Goal: Information Seeking & Learning: Find specific fact

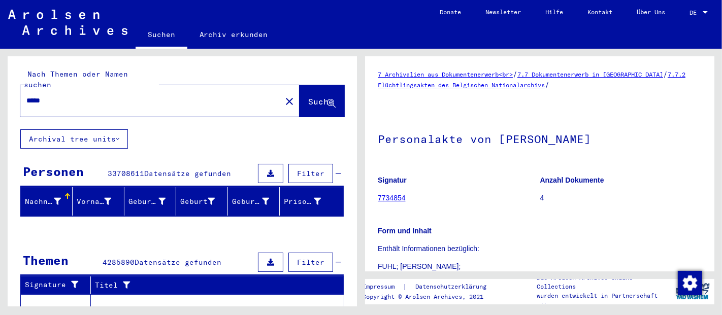
type input "****"
click at [308, 97] on span "Suche" at bounding box center [320, 102] width 25 height 10
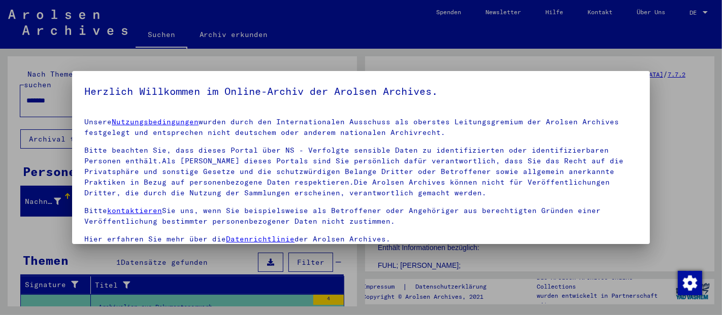
scroll to position [38, 0]
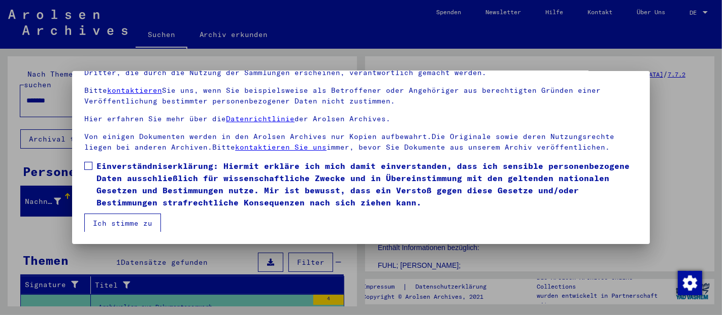
click at [121, 226] on button "Ich stimme zu" at bounding box center [122, 223] width 77 height 19
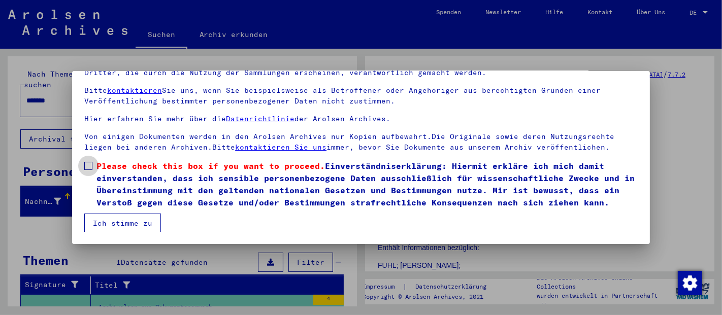
drag, startPoint x: 92, startPoint y: 169, endPoint x: 102, endPoint y: 199, distance: 31.5
click at [92, 170] on label "Please check this box if you want to proceed. Einverständniserklärung: Hiermit …" at bounding box center [361, 184] width 554 height 49
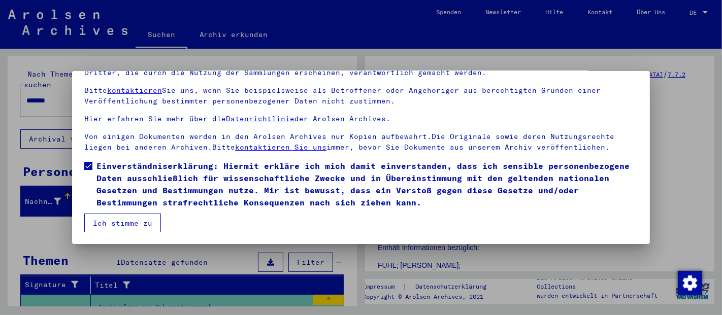
click at [114, 219] on button "Ich stimme zu" at bounding box center [122, 223] width 77 height 19
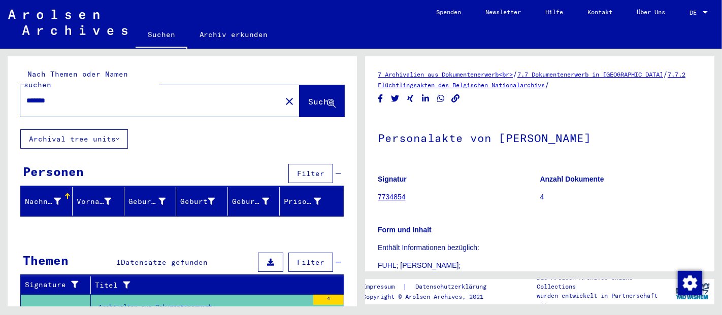
drag, startPoint x: 64, startPoint y: 92, endPoint x: 0, endPoint y: 92, distance: 63.5
click at [0, 92] on div "Nach Themen oder Namen suchen ******* close Suche Archival tree units Personen …" at bounding box center [180, 178] width 361 height 258
type input "****"
click at [309, 97] on span "Suche" at bounding box center [320, 102] width 25 height 10
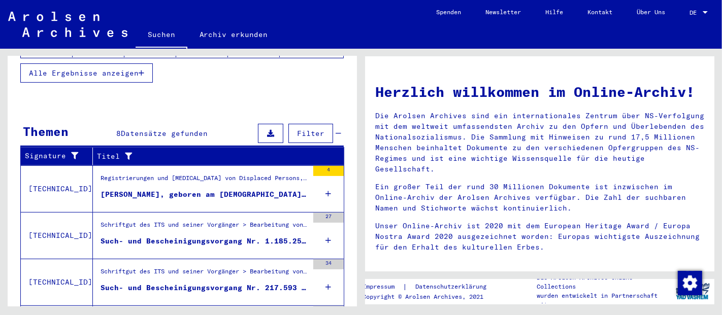
scroll to position [301, 0]
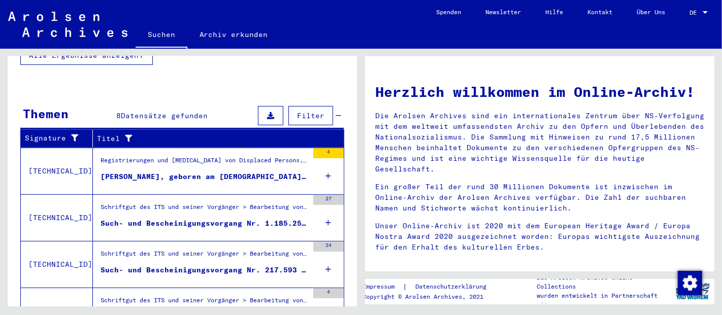
click at [326, 208] on icon at bounding box center [329, 223] width 6 height 36
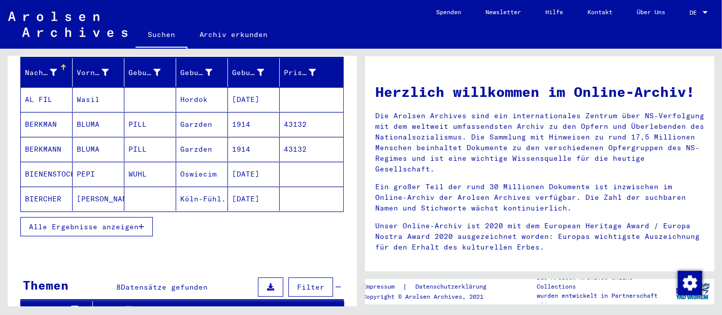
scroll to position [120, 0]
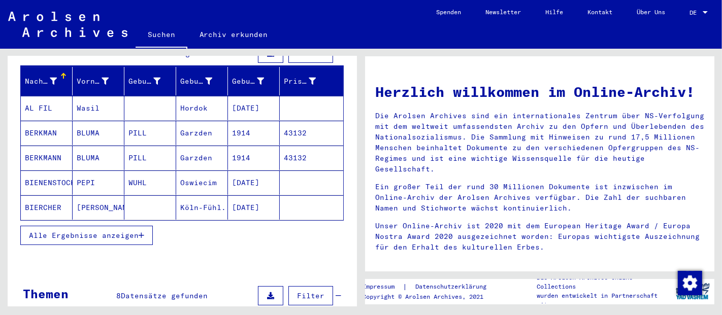
click at [143, 232] on icon "button" at bounding box center [142, 235] width 6 height 7
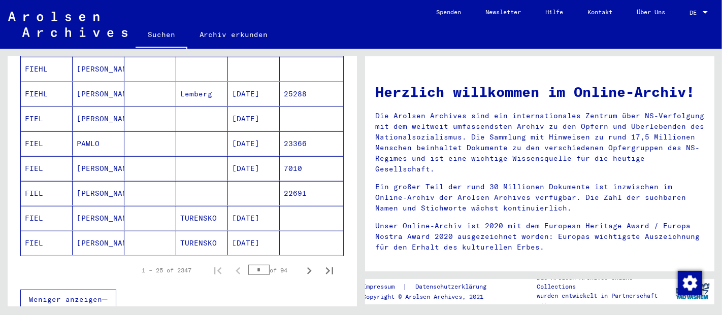
scroll to position [722, 0]
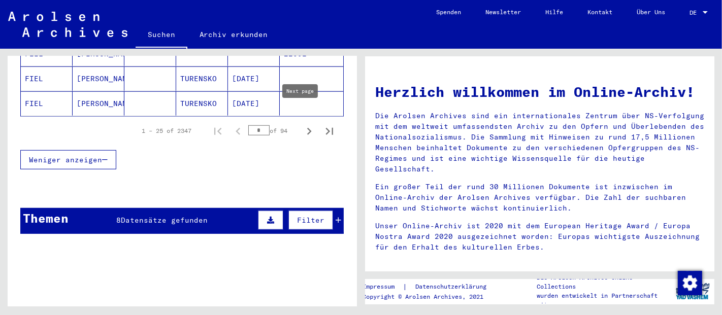
click at [302, 124] on icon "Next page" at bounding box center [309, 131] width 14 height 14
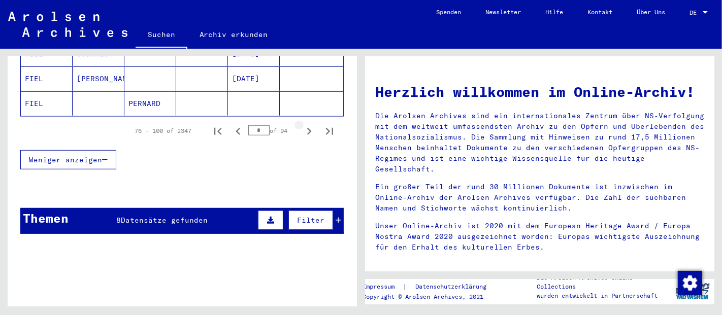
click at [302, 124] on icon "Next page" at bounding box center [309, 131] width 14 height 14
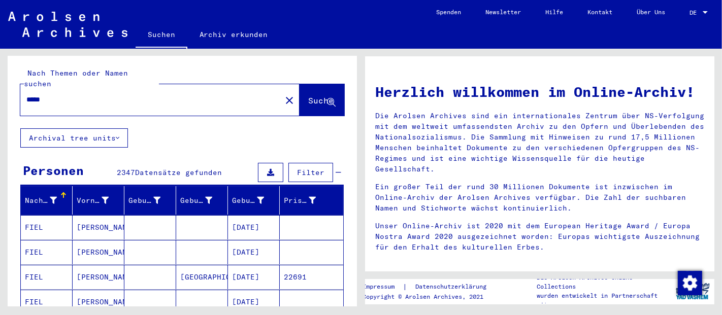
scroll to position [0, 0]
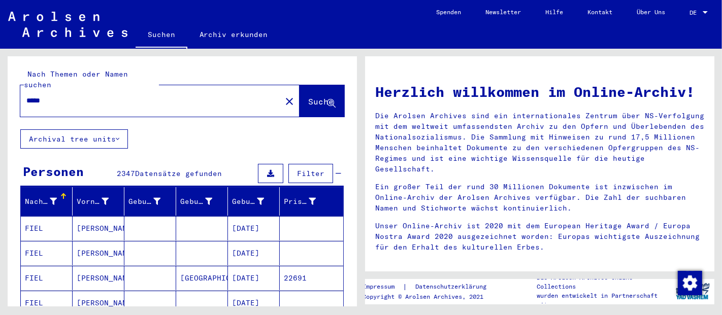
drag, startPoint x: 266, startPoint y: 17, endPoint x: 192, endPoint y: 122, distance: 128.3
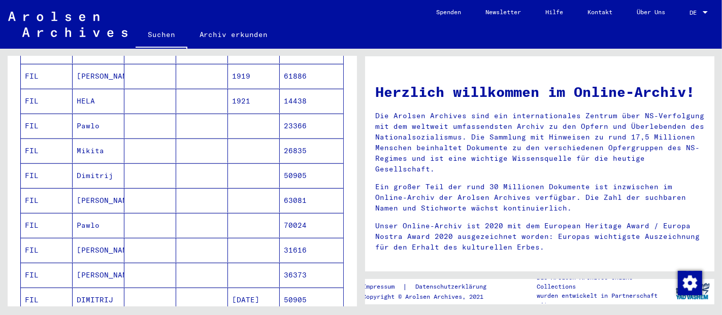
scroll to position [602, 0]
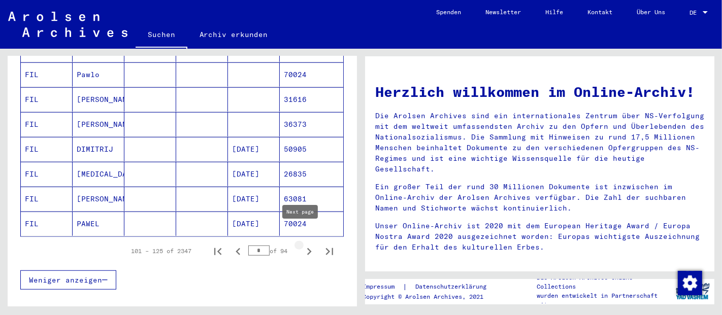
click at [302, 245] on icon "Next page" at bounding box center [309, 252] width 14 height 14
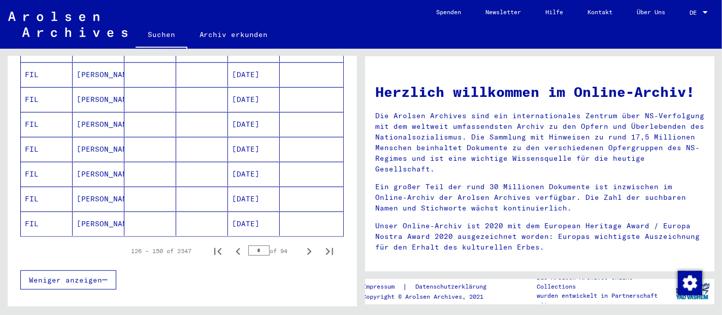
click at [307, 248] on icon "Next page" at bounding box center [309, 251] width 5 height 7
click at [302, 245] on icon "Next page" at bounding box center [309, 252] width 14 height 14
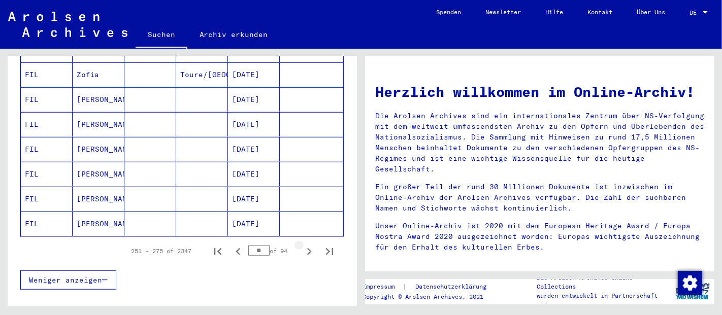
click at [302, 245] on icon "Next page" at bounding box center [309, 252] width 14 height 14
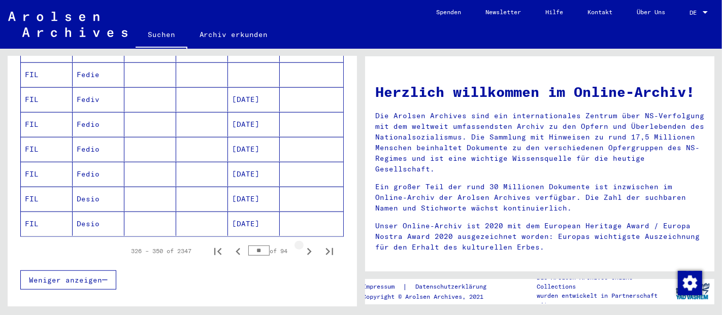
click at [302, 245] on icon "Next page" at bounding box center [309, 252] width 14 height 14
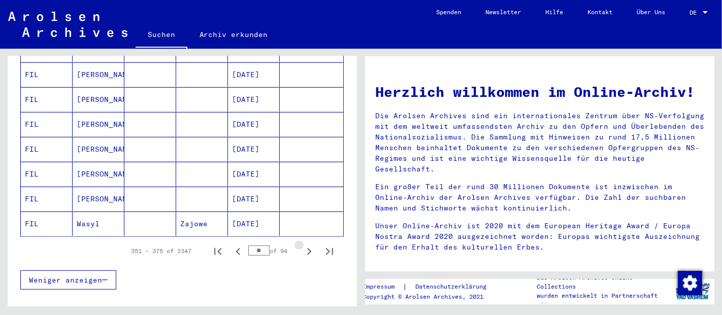
click at [307, 248] on icon "Next page" at bounding box center [309, 251] width 5 height 7
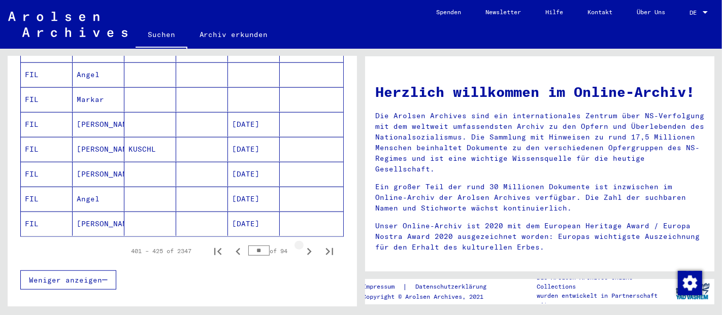
click at [307, 248] on icon "Next page" at bounding box center [309, 251] width 5 height 7
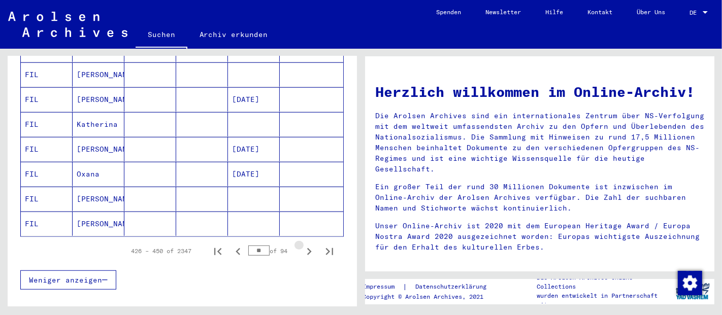
click at [307, 248] on icon "Next page" at bounding box center [309, 251] width 5 height 7
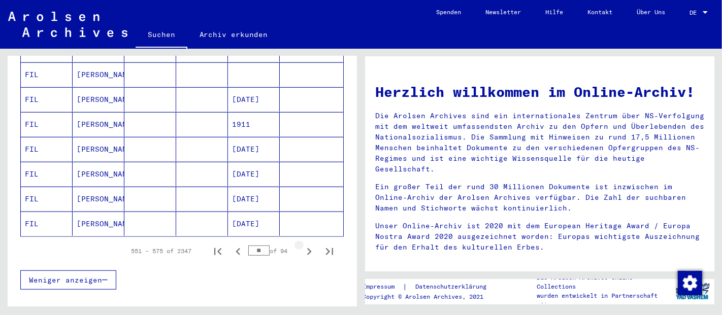
click at [307, 248] on icon "Next page" at bounding box center [309, 251] width 5 height 7
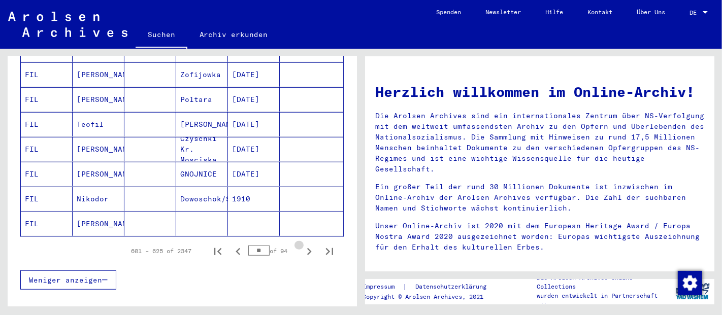
click at [307, 248] on icon "Next page" at bounding box center [309, 251] width 5 height 7
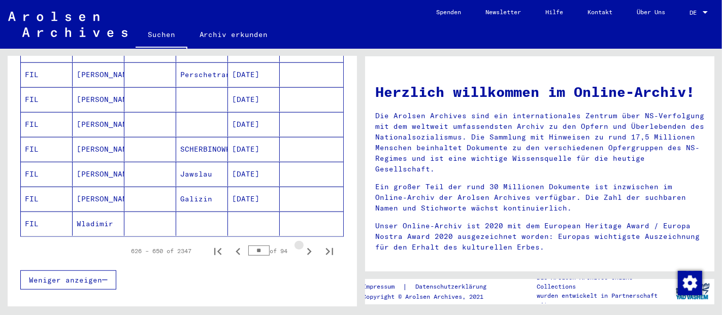
click at [307, 248] on icon "Next page" at bounding box center [309, 251] width 5 height 7
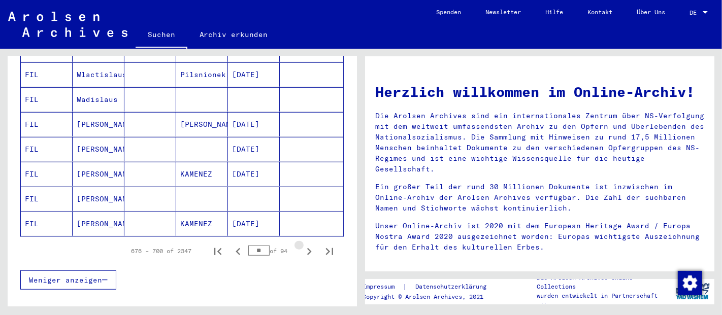
click at [307, 248] on icon "Next page" at bounding box center [309, 251] width 5 height 7
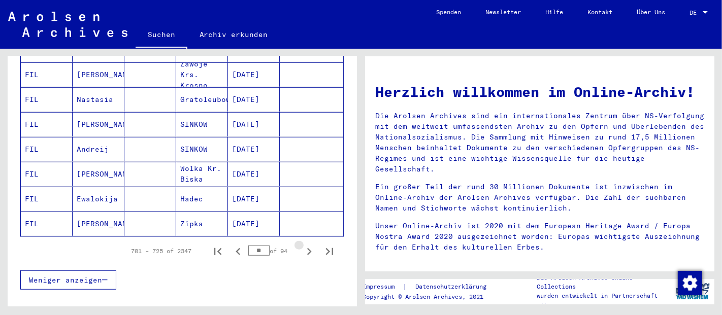
click at [307, 248] on icon "Next page" at bounding box center [309, 251] width 5 height 7
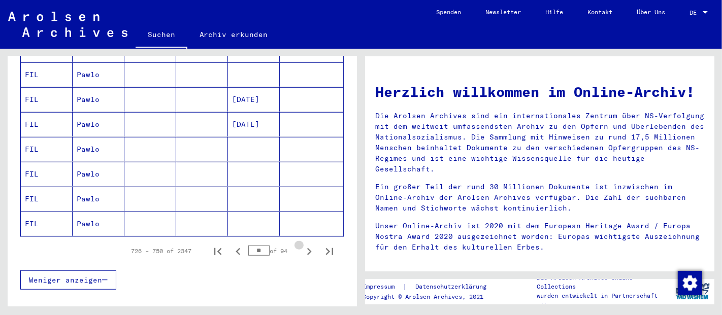
click at [307, 248] on icon "Next page" at bounding box center [309, 251] width 5 height 7
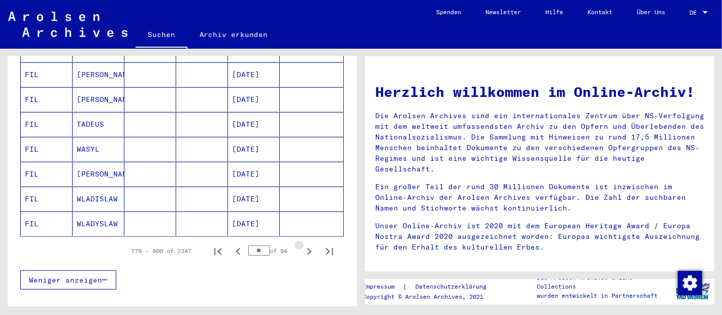
click at [307, 248] on icon "Next page" at bounding box center [309, 251] width 5 height 7
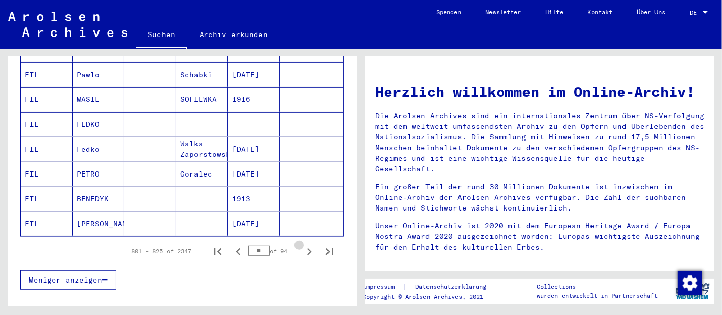
click at [307, 248] on icon "Next page" at bounding box center [309, 251] width 5 height 7
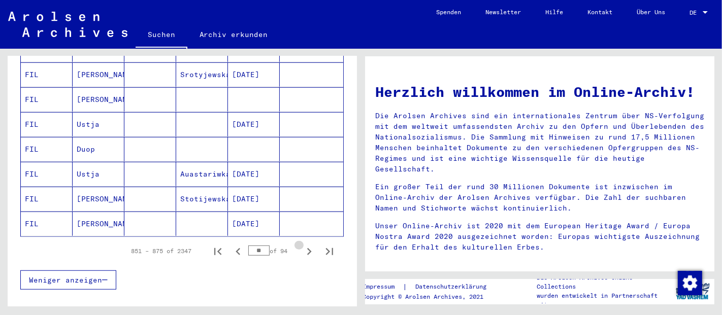
click at [307, 248] on icon "Next page" at bounding box center [309, 251] width 5 height 7
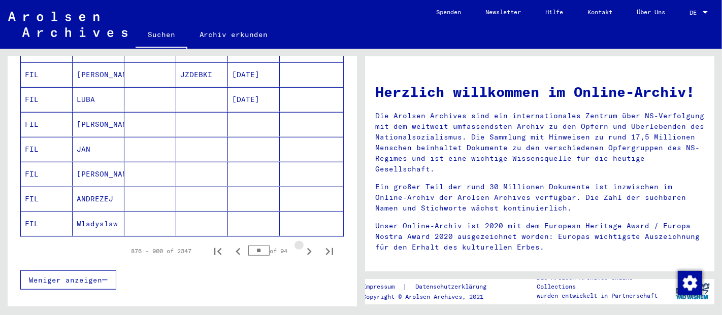
click at [307, 248] on icon "Next page" at bounding box center [309, 251] width 5 height 7
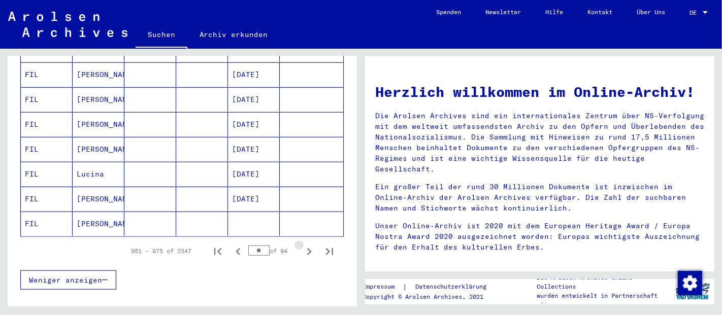
click at [307, 248] on icon "Next page" at bounding box center [309, 251] width 5 height 7
click at [307, 249] on icon "Next page" at bounding box center [309, 252] width 5 height 7
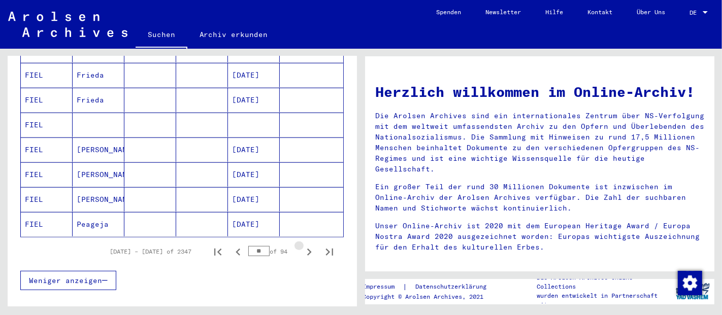
click at [307, 249] on icon "Next page" at bounding box center [309, 252] width 5 height 7
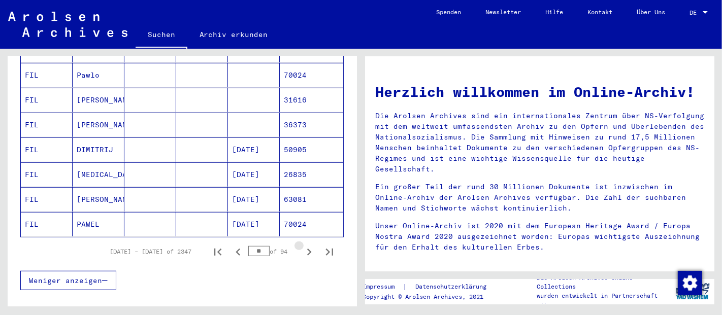
click at [307, 249] on icon "Next page" at bounding box center [309, 252] width 5 height 7
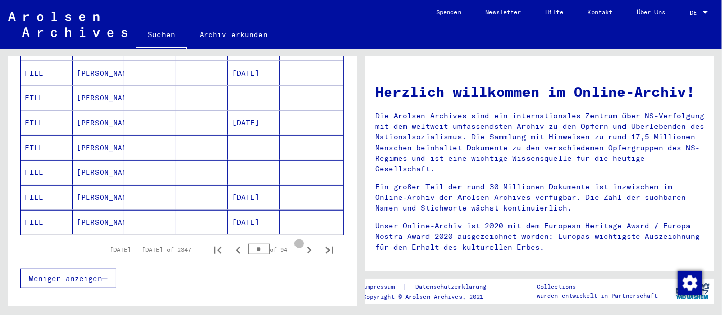
click at [302, 243] on icon "Next page" at bounding box center [309, 250] width 14 height 14
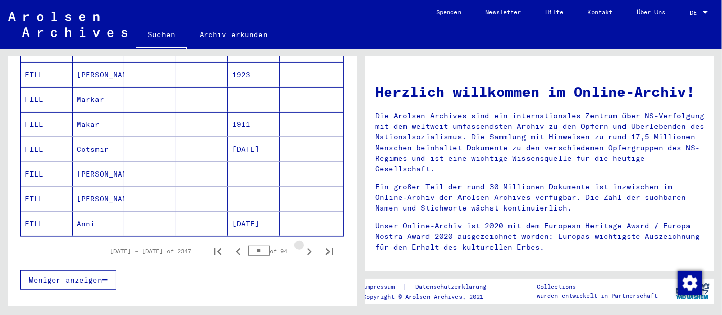
click at [302, 245] on icon "Next page" at bounding box center [309, 252] width 14 height 14
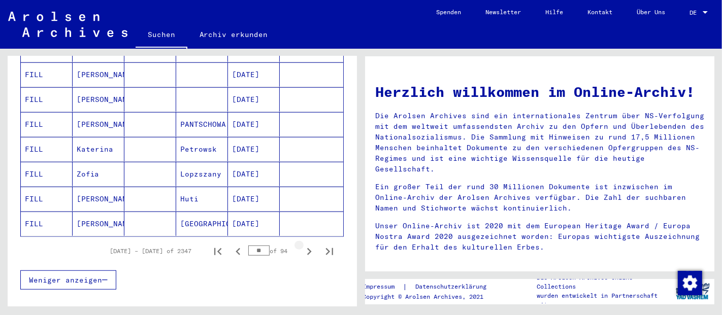
click at [302, 245] on icon "Next page" at bounding box center [309, 252] width 14 height 14
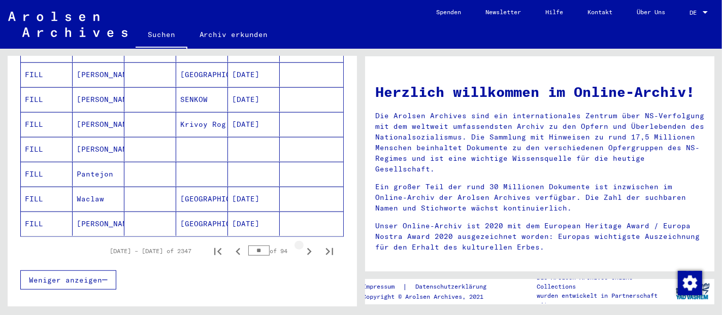
click at [302, 245] on icon "Next page" at bounding box center [309, 252] width 14 height 14
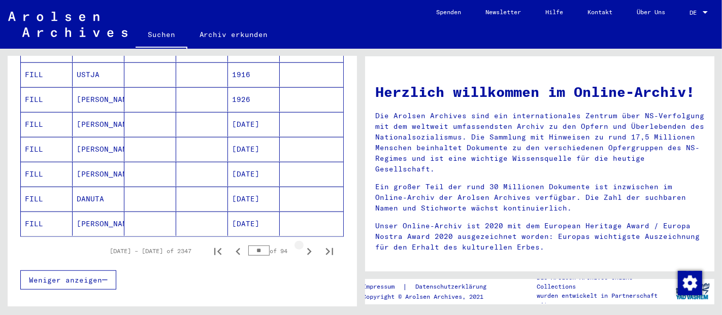
click at [302, 245] on icon "Next page" at bounding box center [309, 252] width 14 height 14
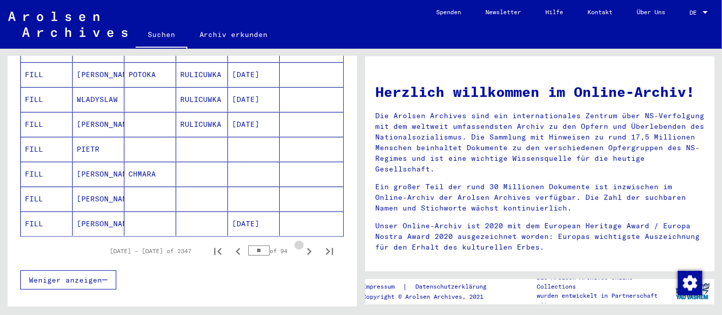
click at [302, 245] on icon "Next page" at bounding box center [309, 252] width 14 height 14
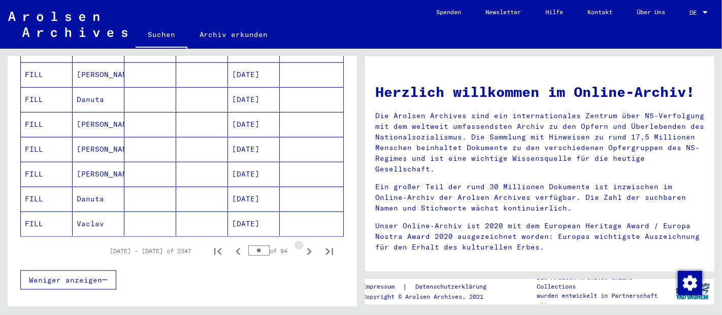
click at [302, 245] on icon "Next page" at bounding box center [309, 252] width 14 height 14
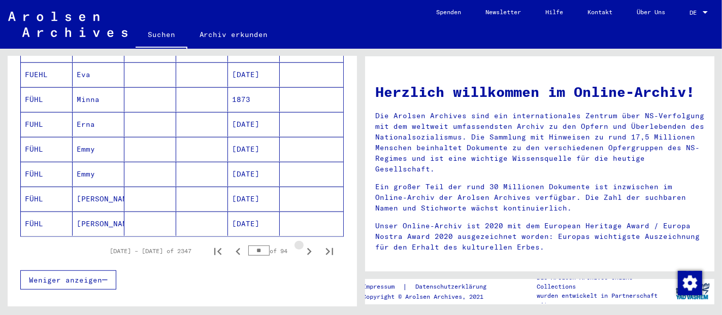
click at [302, 245] on icon "Next page" at bounding box center [309, 252] width 14 height 14
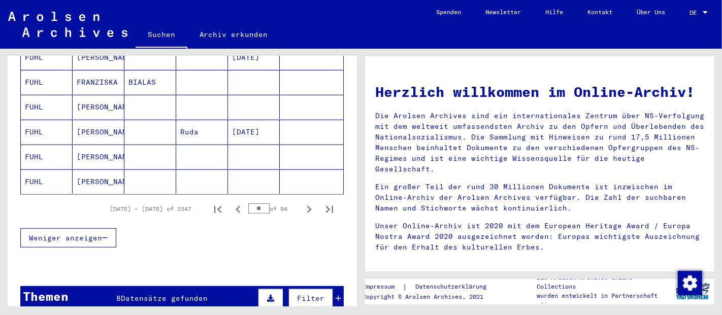
scroll to position [752, 0]
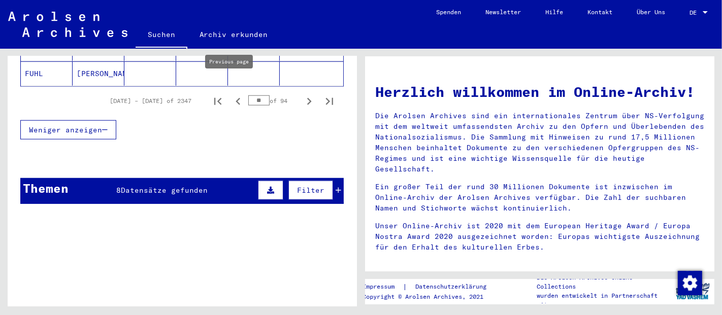
click at [236, 98] on icon "Previous page" at bounding box center [238, 101] width 5 height 7
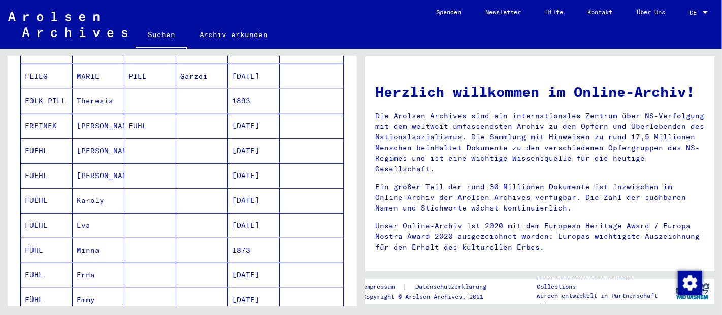
scroll to position [602, 0]
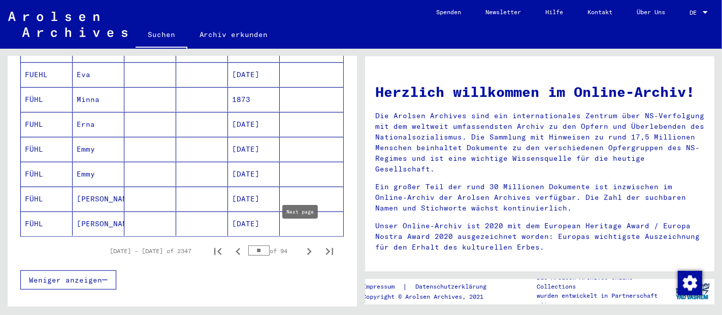
click at [307, 248] on icon "Next page" at bounding box center [309, 251] width 5 height 7
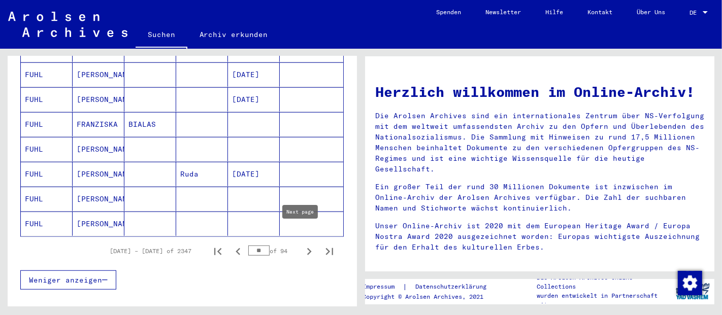
click at [302, 245] on icon "Next page" at bounding box center [309, 252] width 14 height 14
type input "**"
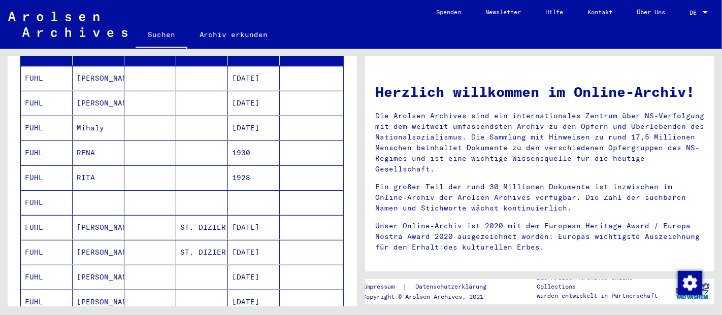
scroll to position [0, 0]
